Goal: Task Accomplishment & Management: Use online tool/utility

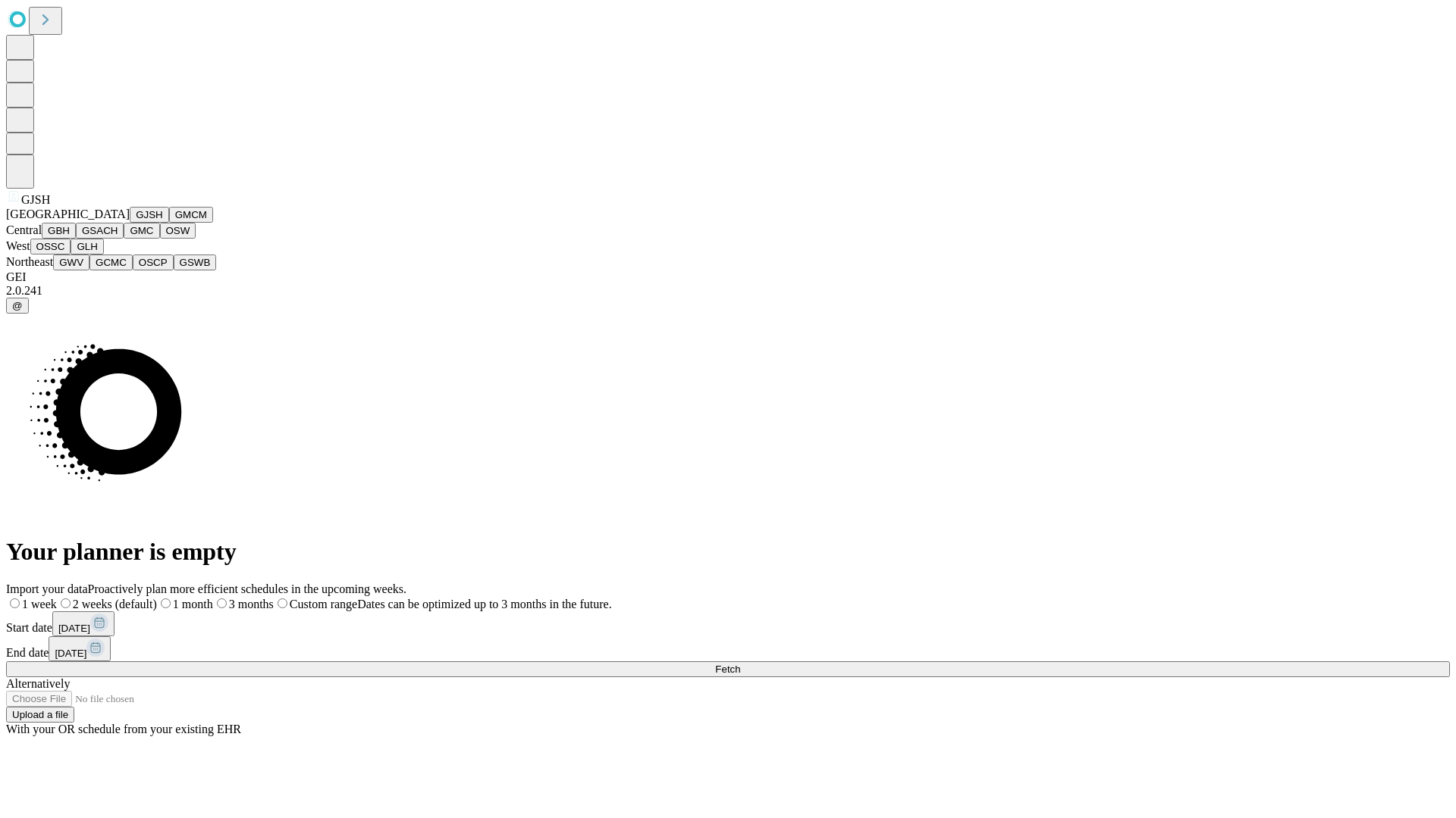
click at [130, 223] on button "GJSH" at bounding box center [149, 215] width 39 height 16
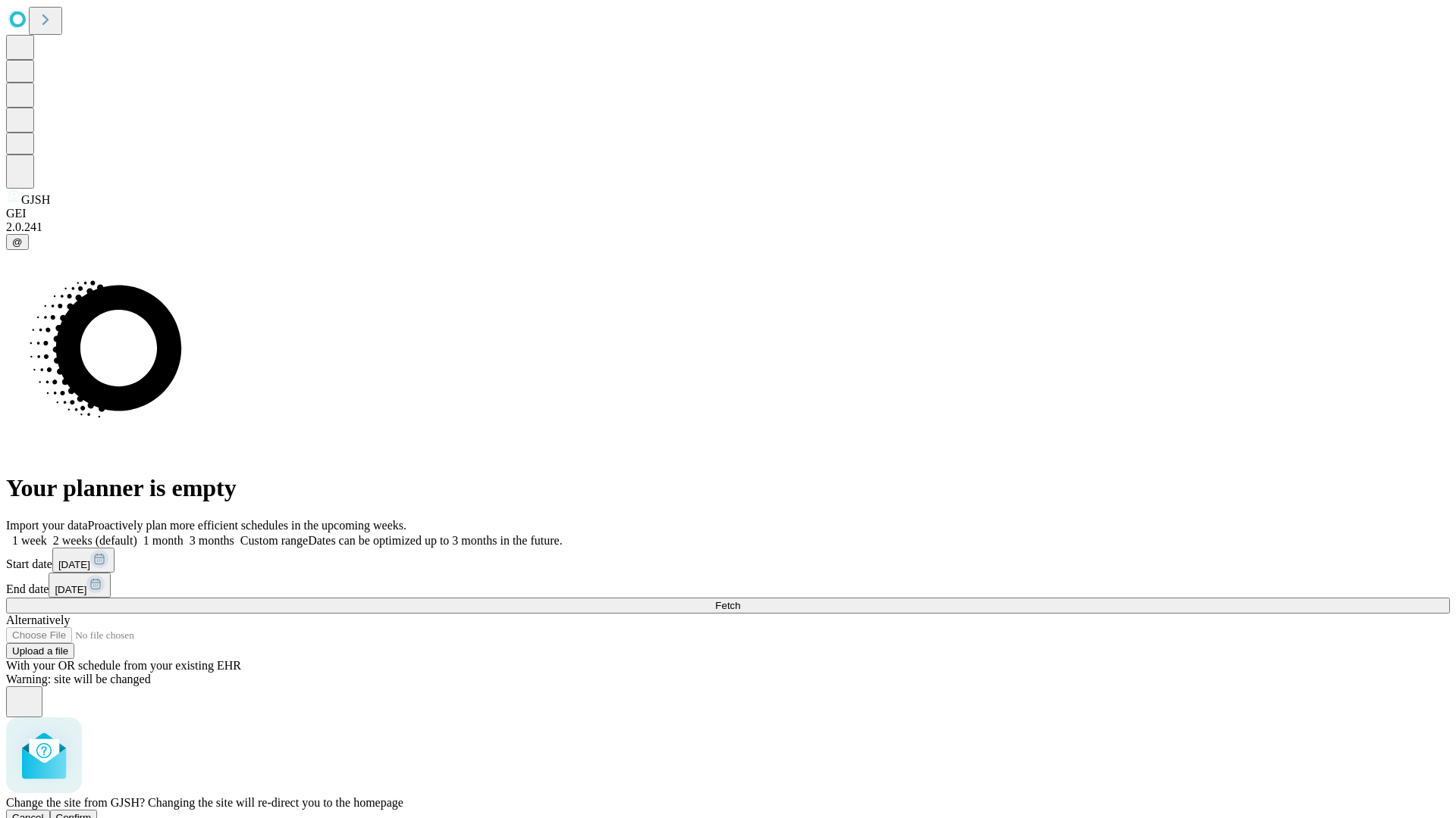
click at [91, 812] on span "Confirm" at bounding box center [74, 818] width 35 height 12
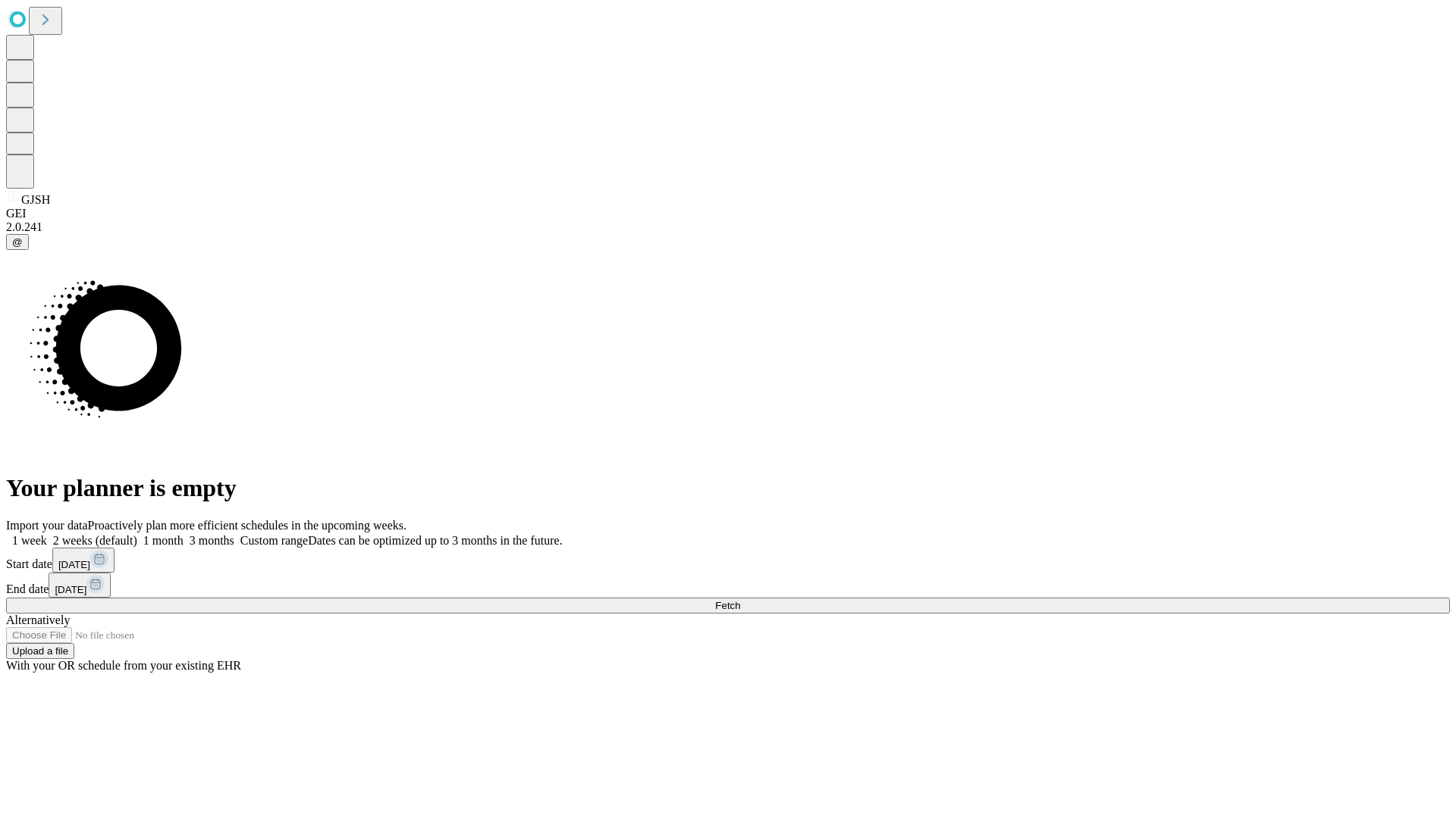
click at [47, 535] on label "1 week" at bounding box center [26, 540] width 41 height 13
click at [740, 600] on span "Fetch" at bounding box center [727, 606] width 25 height 12
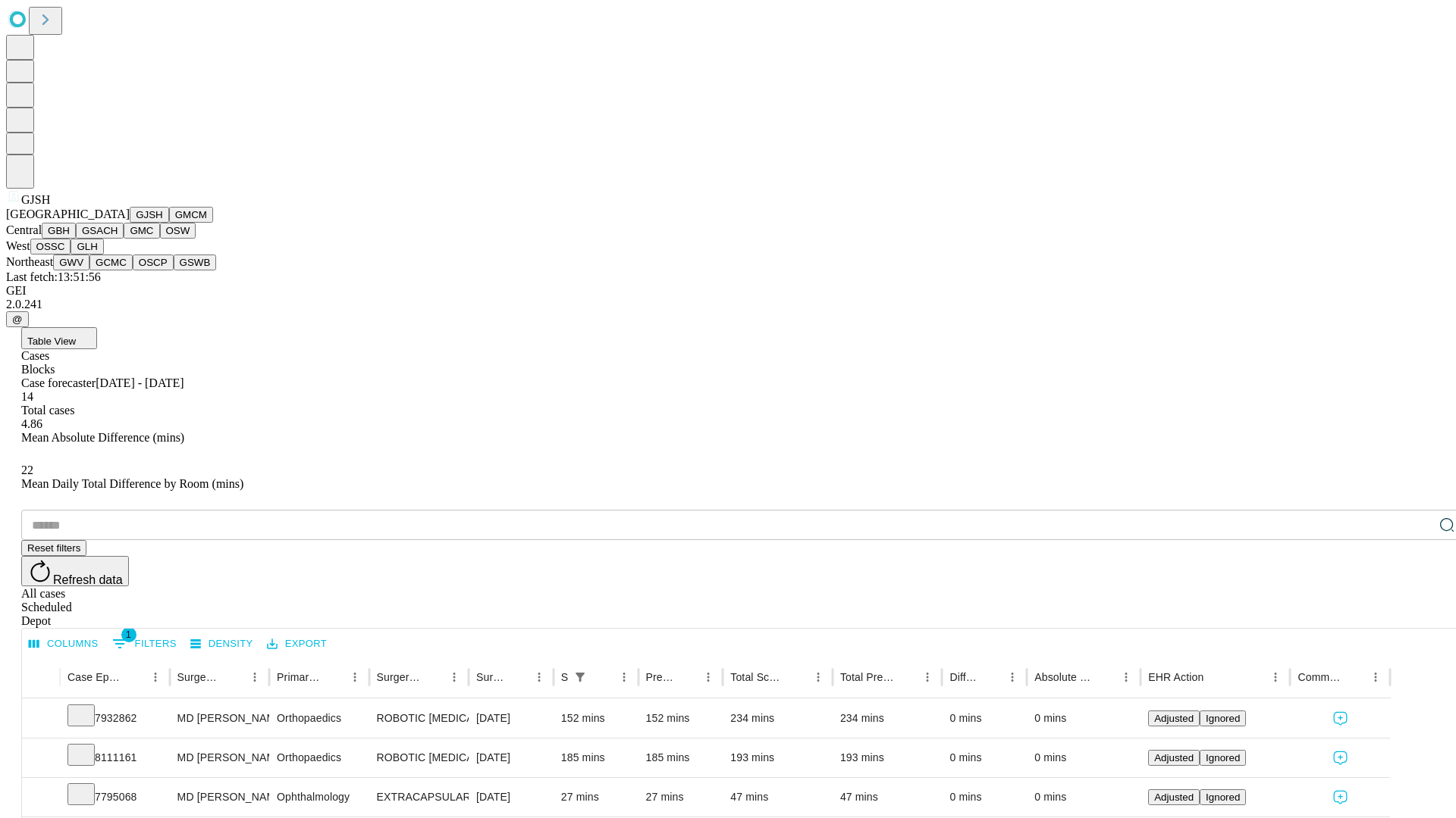
click at [169, 223] on button "GMCM" at bounding box center [190, 215] width 44 height 16
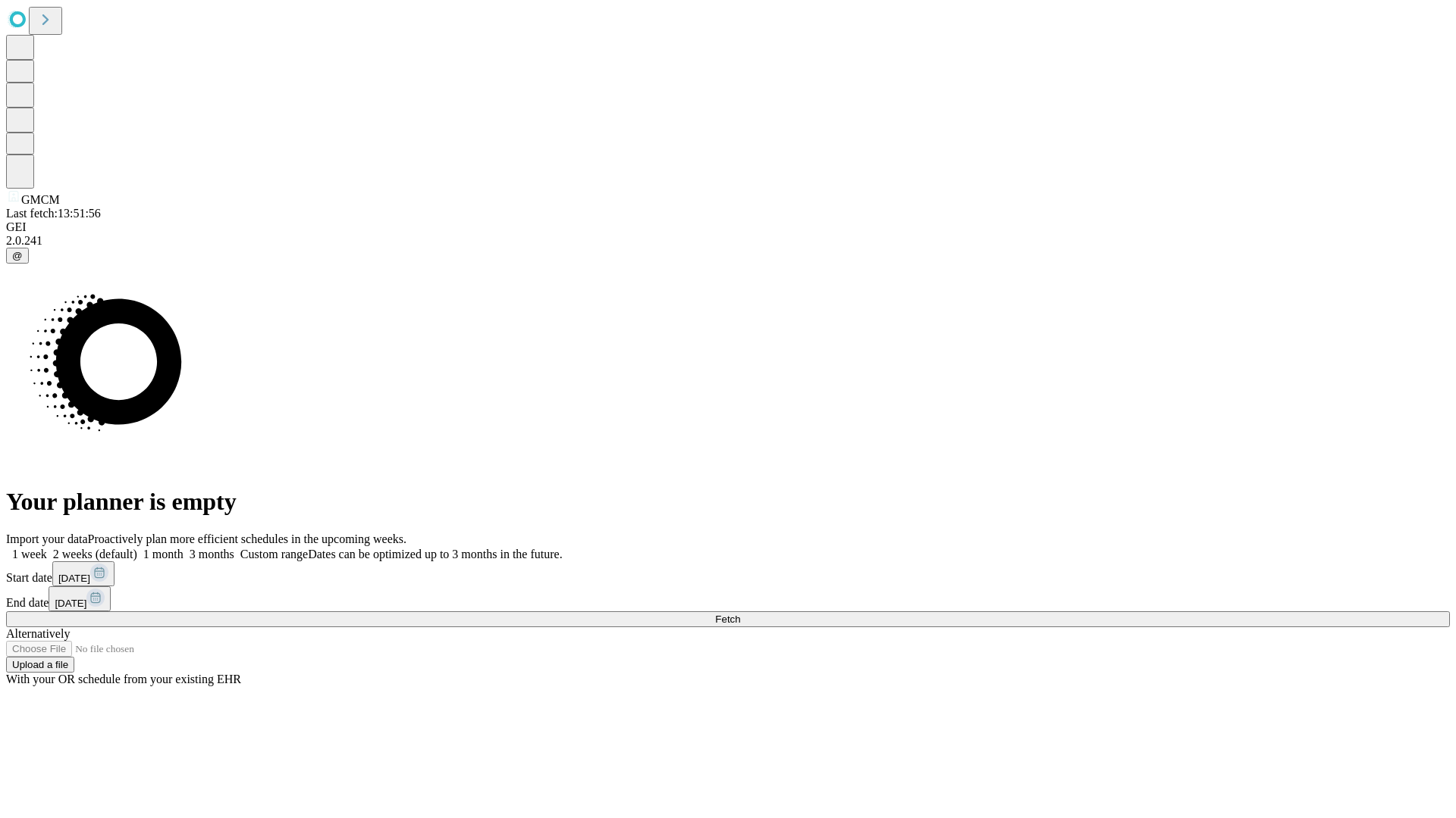
click at [47, 548] on label "1 week" at bounding box center [26, 554] width 41 height 13
click at [740, 614] on span "Fetch" at bounding box center [727, 620] width 25 height 12
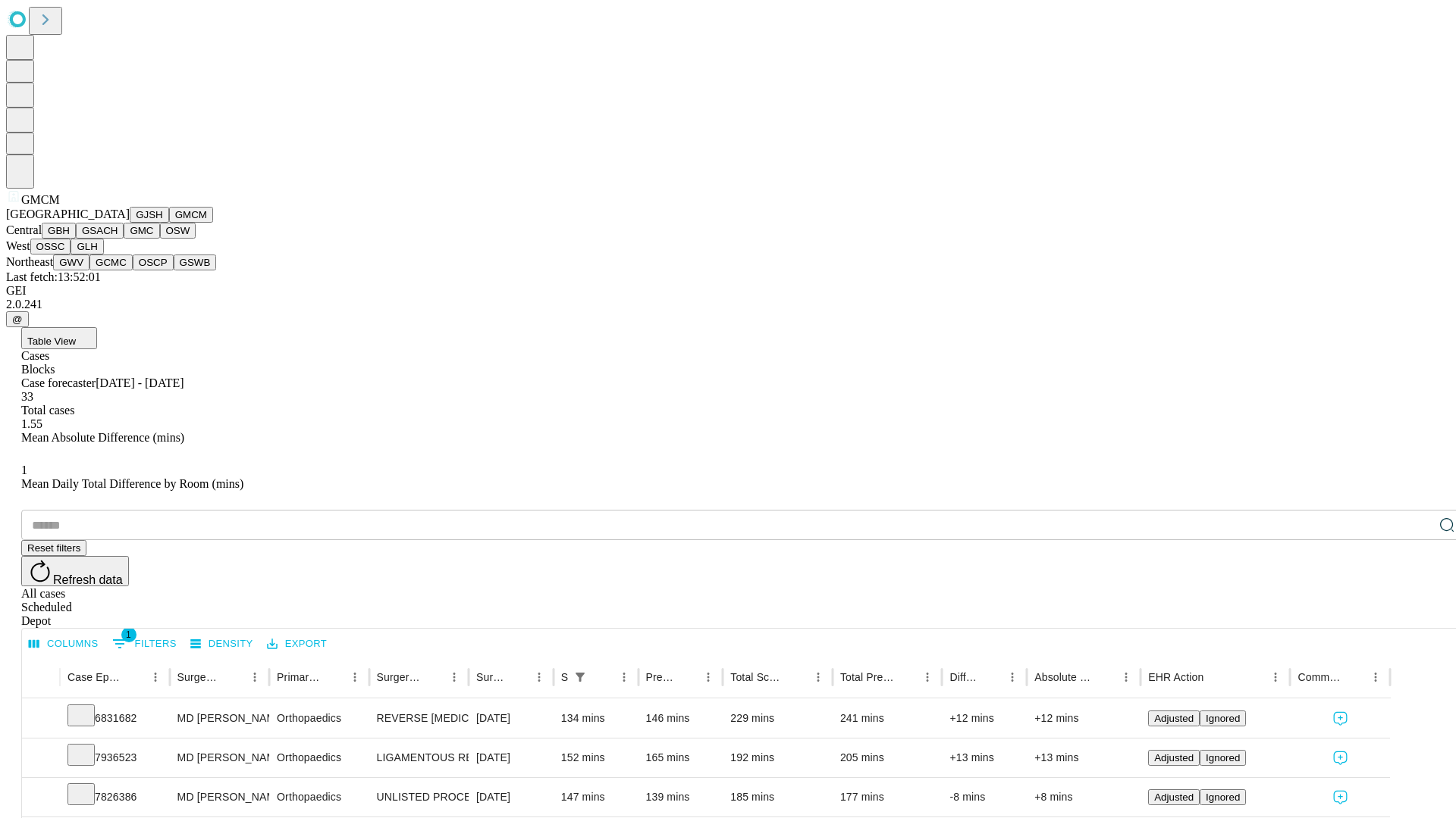
click at [76, 238] on button "GBH" at bounding box center [58, 230] width 34 height 16
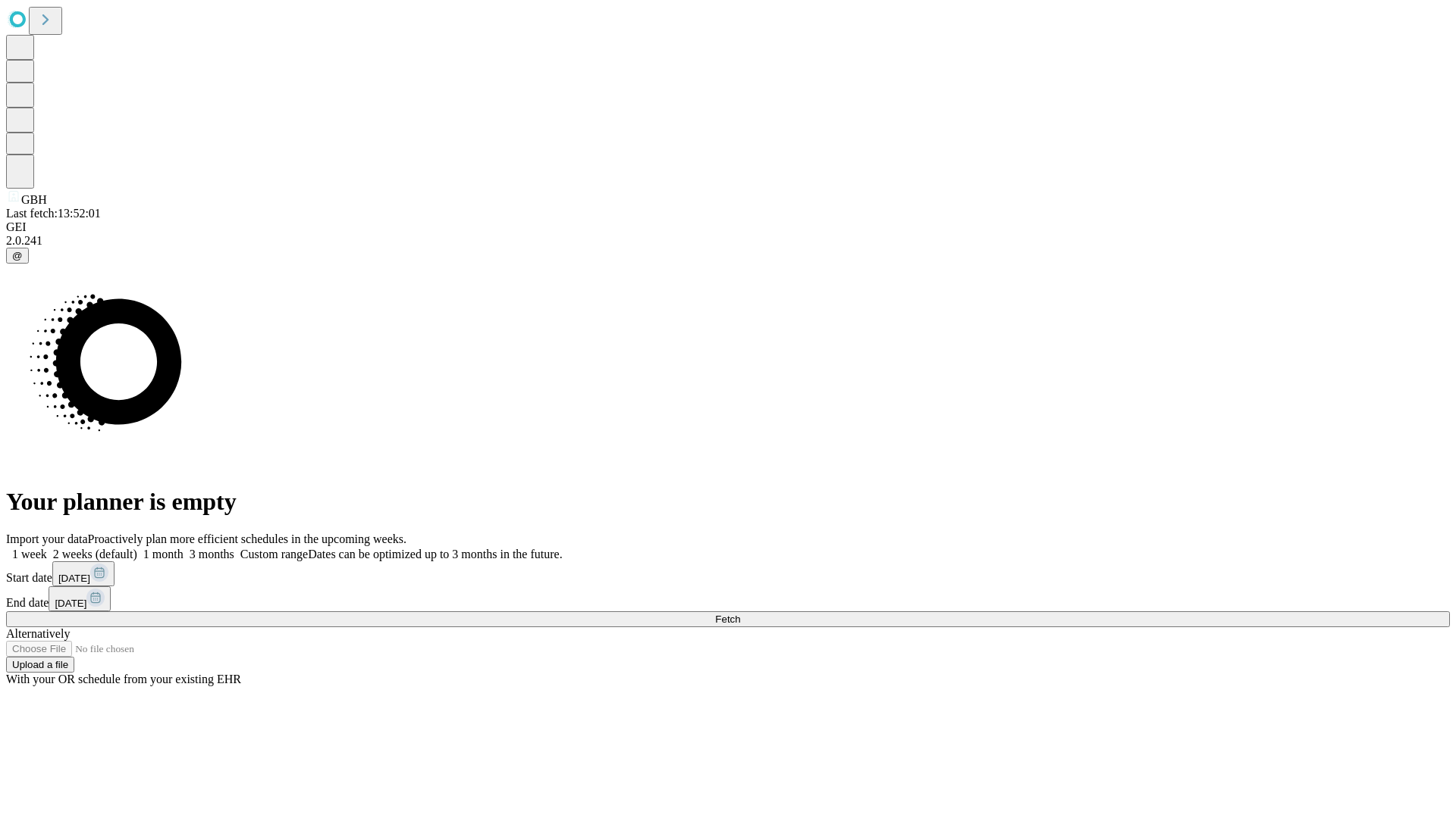
click at [47, 548] on label "1 week" at bounding box center [26, 554] width 41 height 13
click at [740, 614] on span "Fetch" at bounding box center [727, 620] width 25 height 12
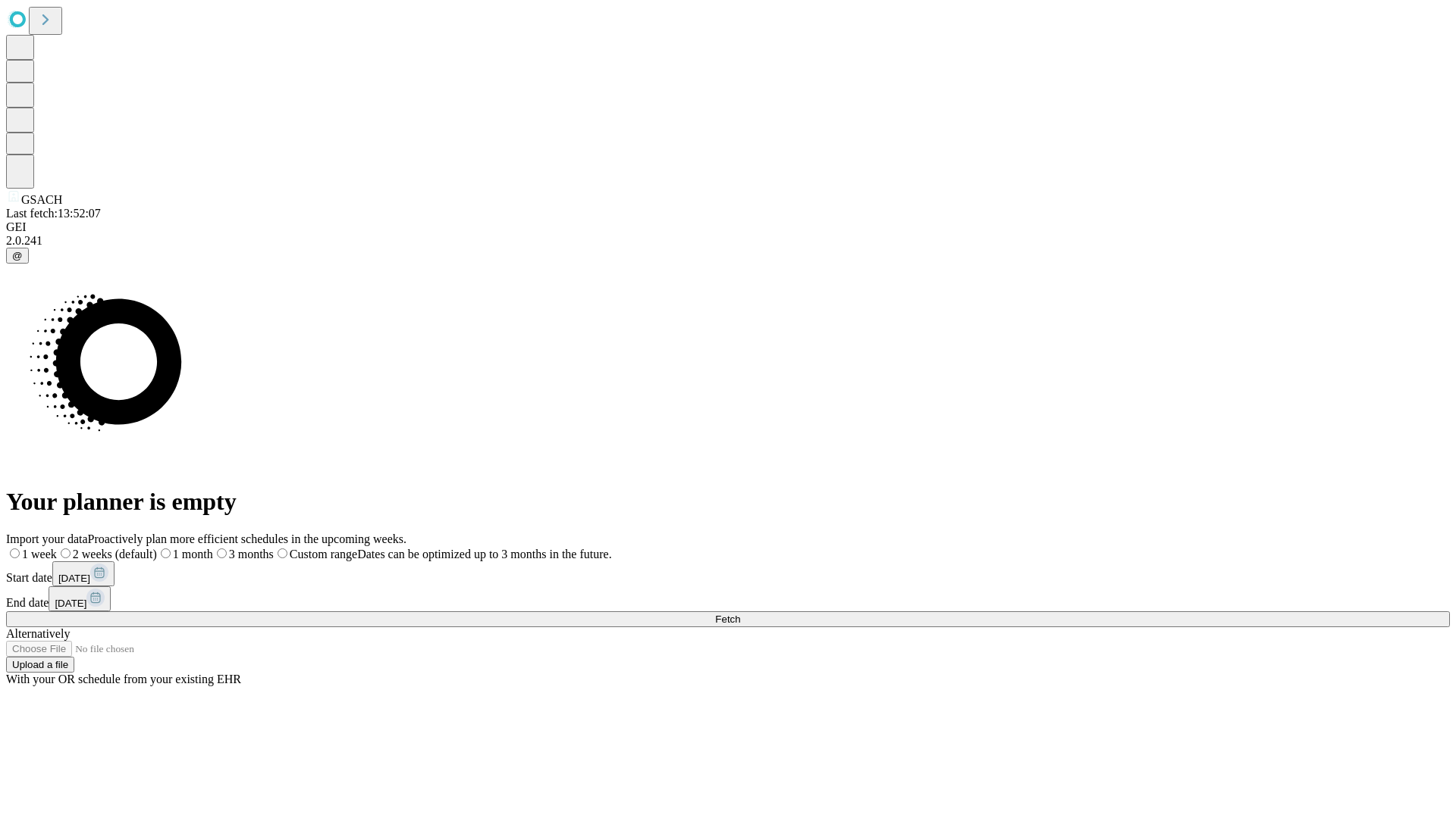
click at [57, 548] on label "1 week" at bounding box center [31, 554] width 51 height 13
click at [740, 614] on span "Fetch" at bounding box center [727, 620] width 25 height 12
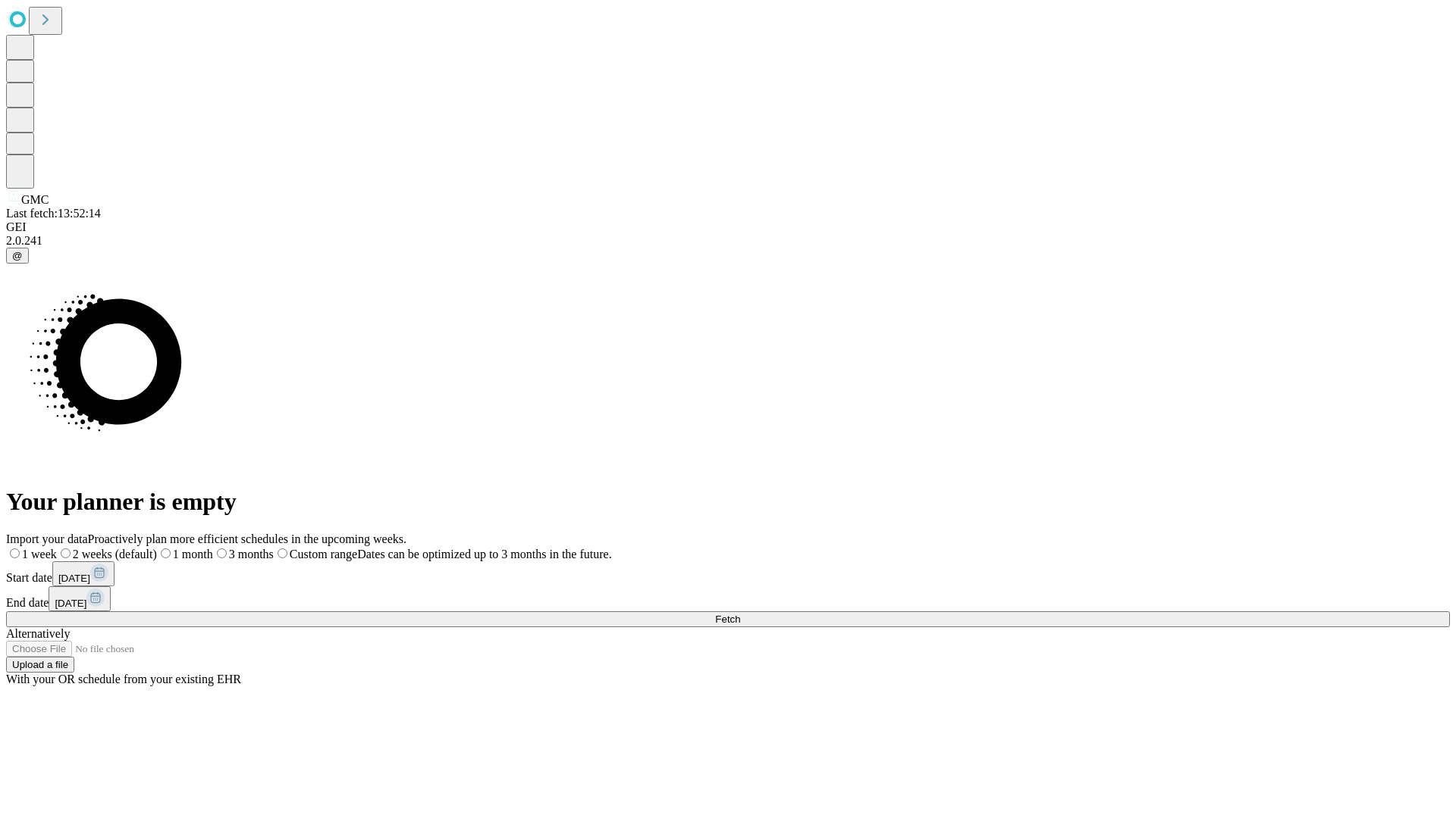
click at [57, 548] on label "1 week" at bounding box center [31, 554] width 51 height 13
click at [740, 614] on span "Fetch" at bounding box center [727, 620] width 25 height 12
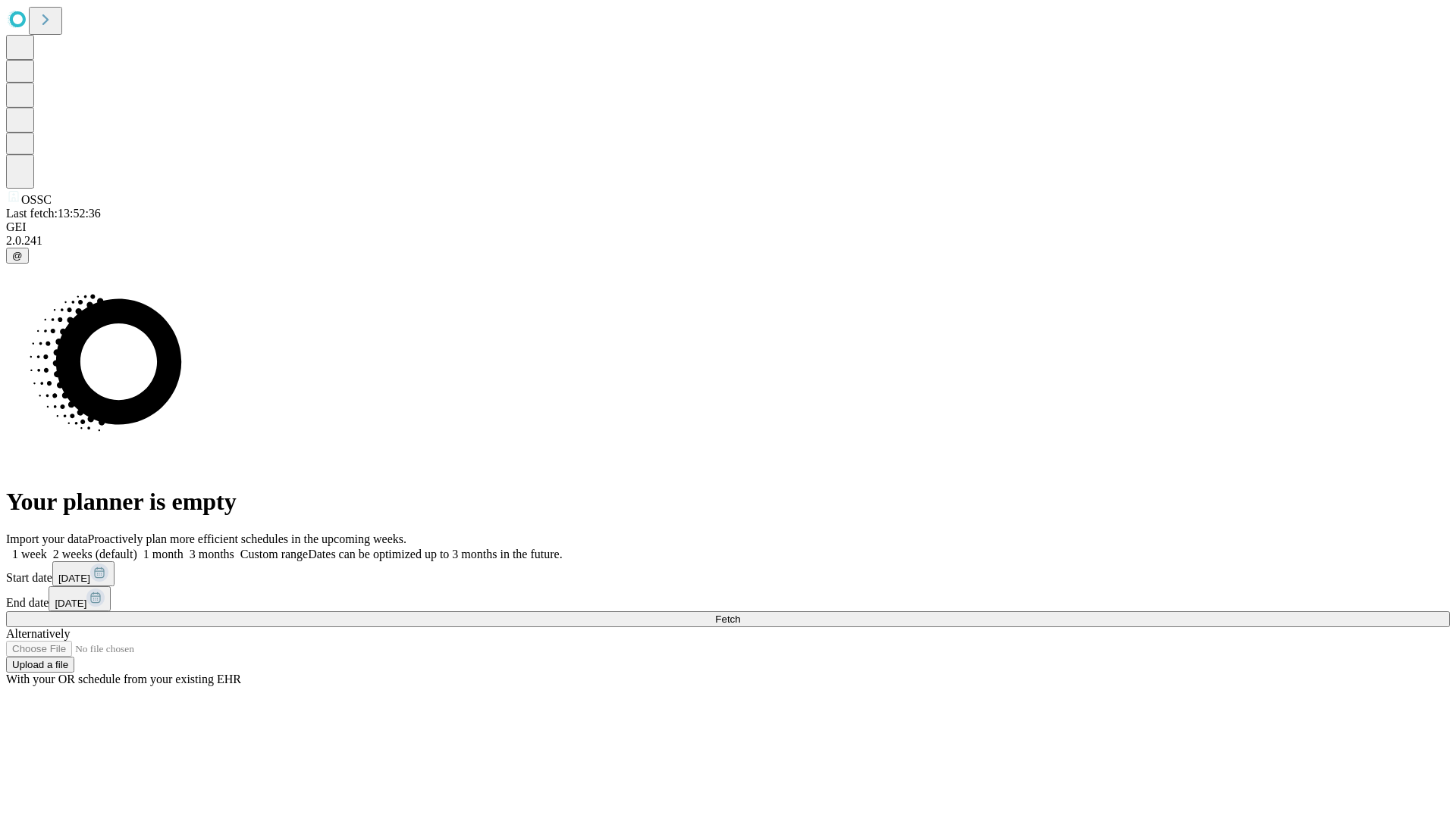
click at [47, 548] on label "1 week" at bounding box center [26, 554] width 41 height 13
click at [740, 614] on span "Fetch" at bounding box center [727, 620] width 25 height 12
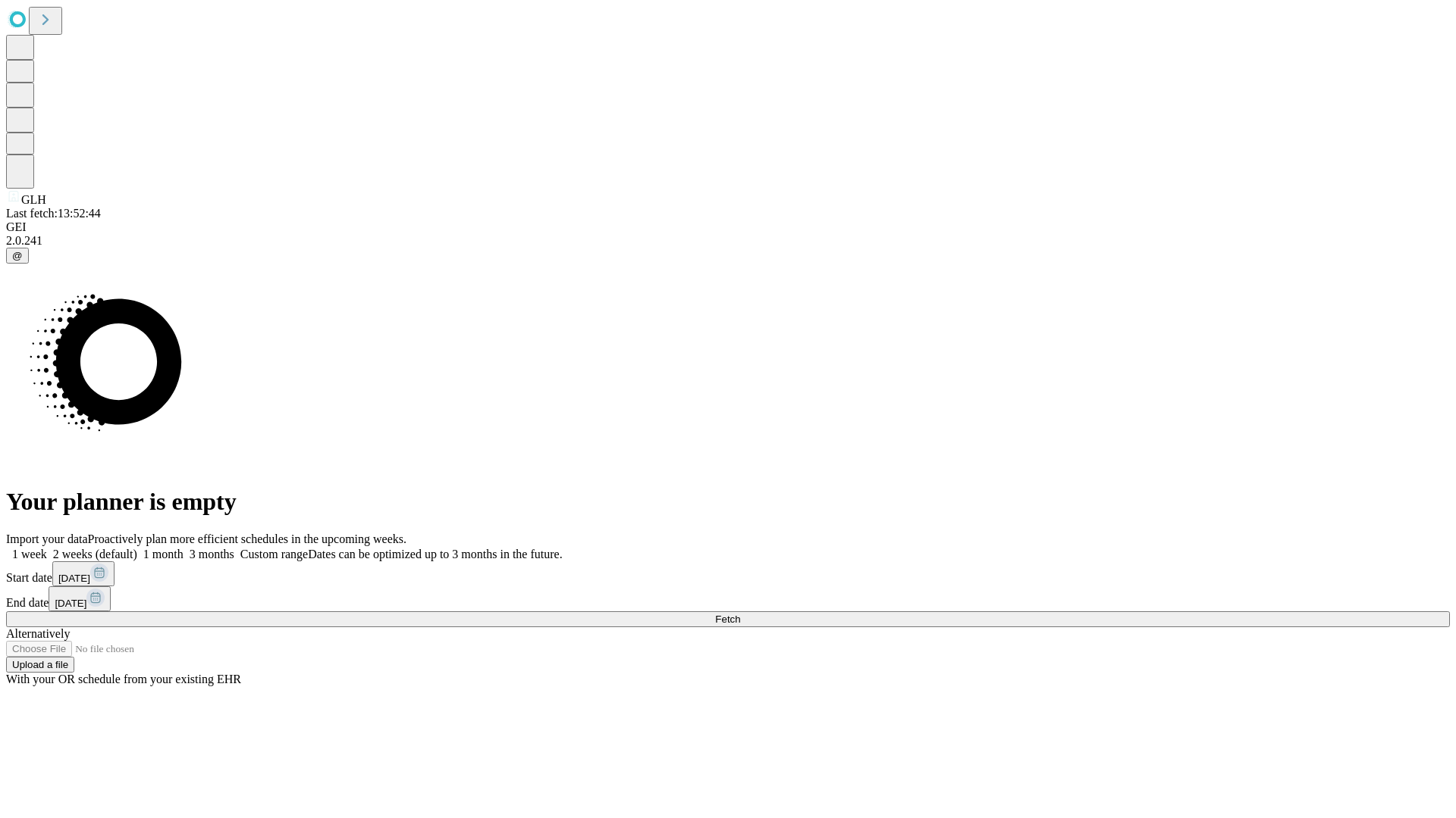
click at [47, 548] on label "1 week" at bounding box center [26, 554] width 41 height 13
click at [740, 614] on span "Fetch" at bounding box center [727, 620] width 25 height 12
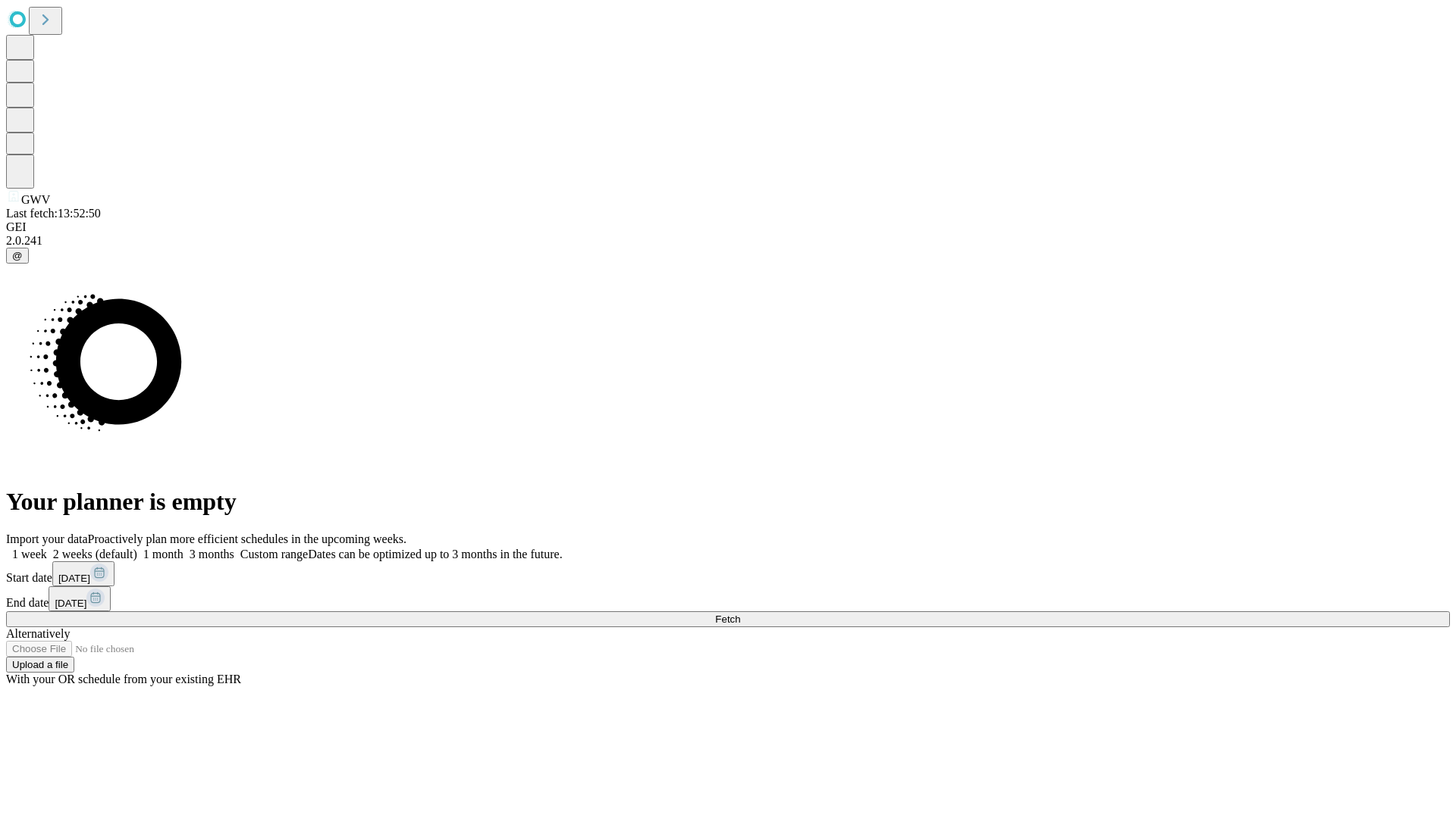
click at [47, 548] on label "1 week" at bounding box center [26, 554] width 41 height 13
click at [740, 614] on span "Fetch" at bounding box center [727, 620] width 25 height 12
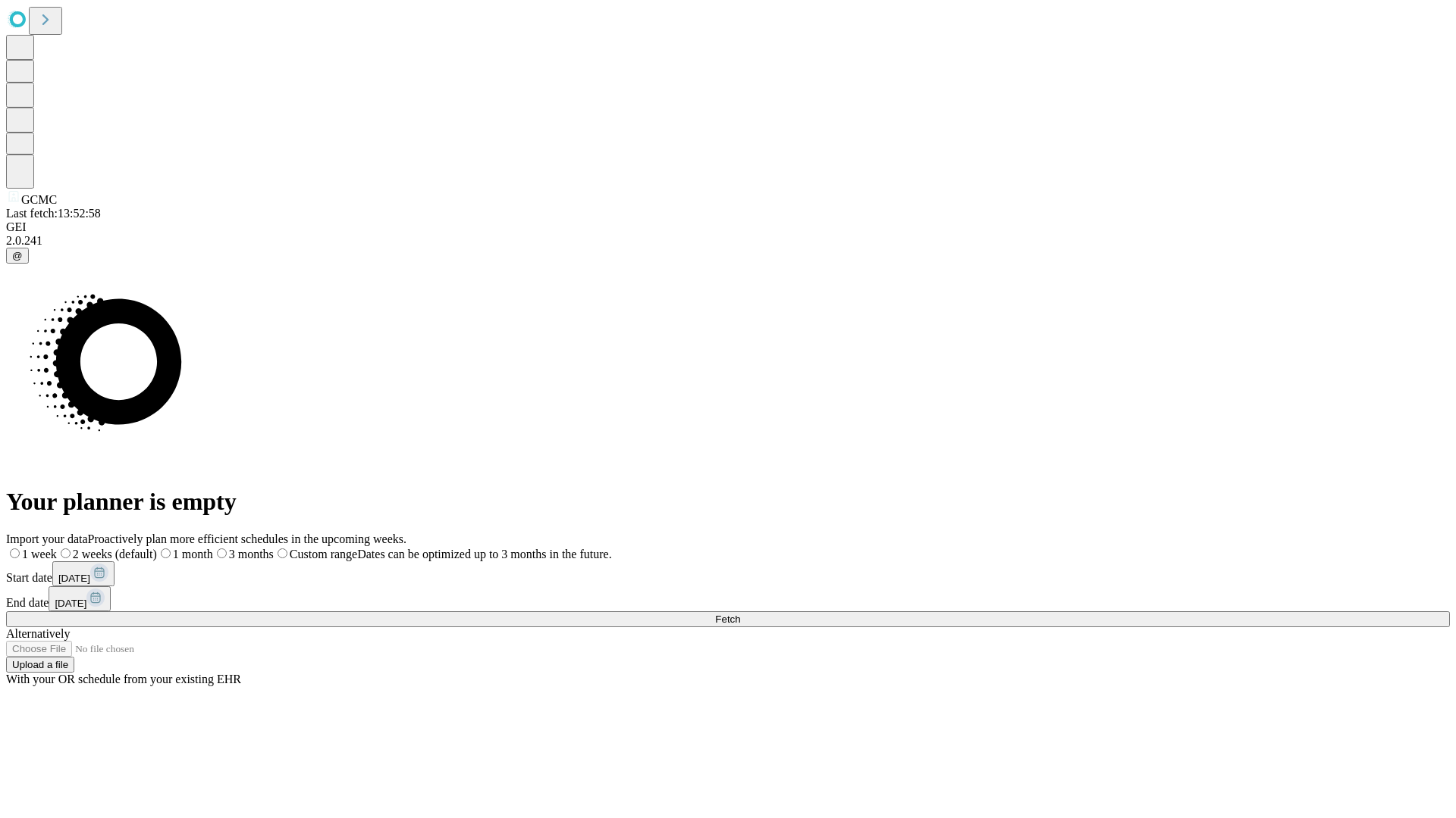
click at [57, 548] on label "1 week" at bounding box center [31, 554] width 51 height 13
click at [740, 614] on span "Fetch" at bounding box center [727, 620] width 25 height 12
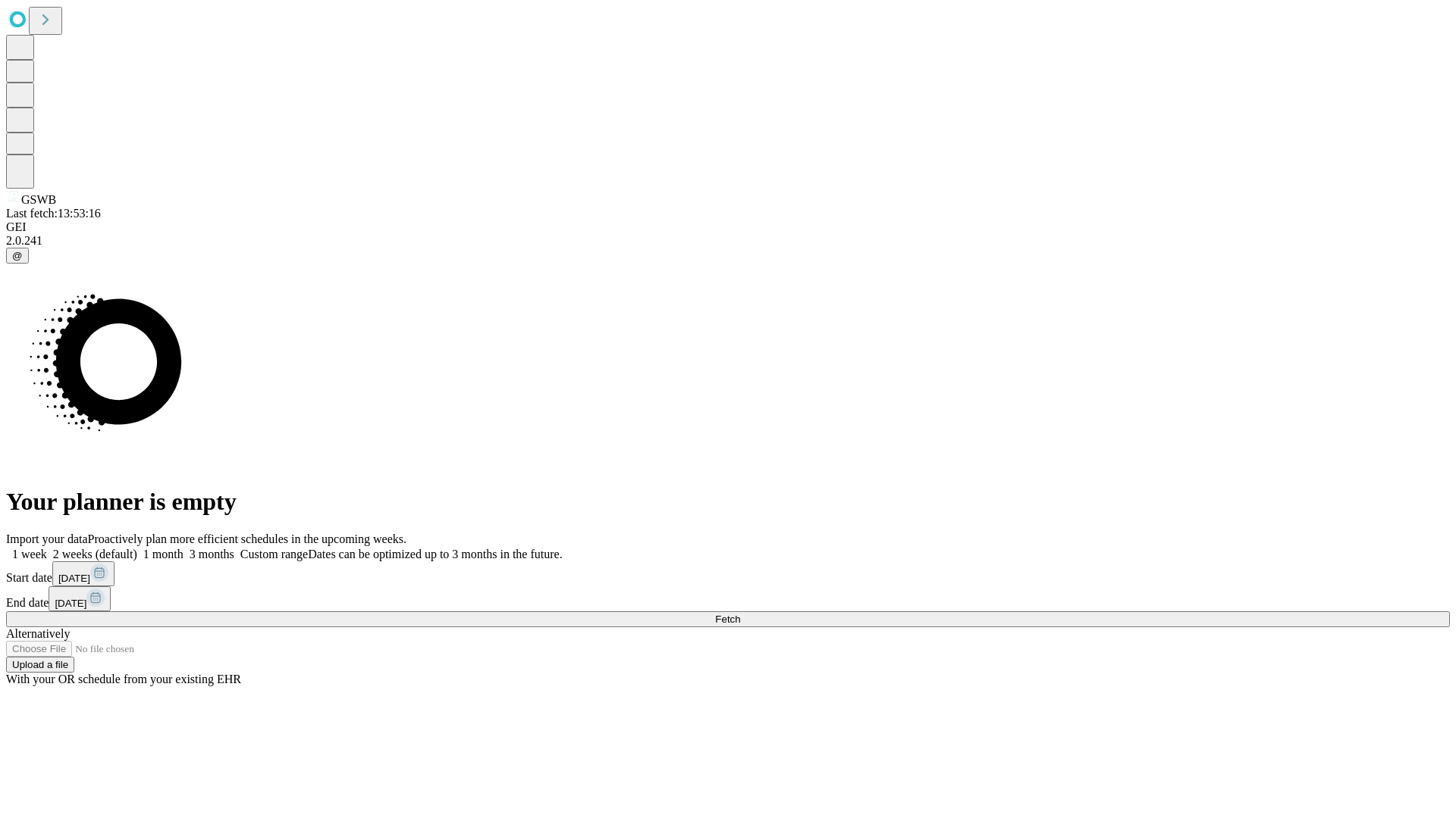
click at [740, 614] on span "Fetch" at bounding box center [727, 620] width 25 height 12
